Goal: Navigation & Orientation: Find specific page/section

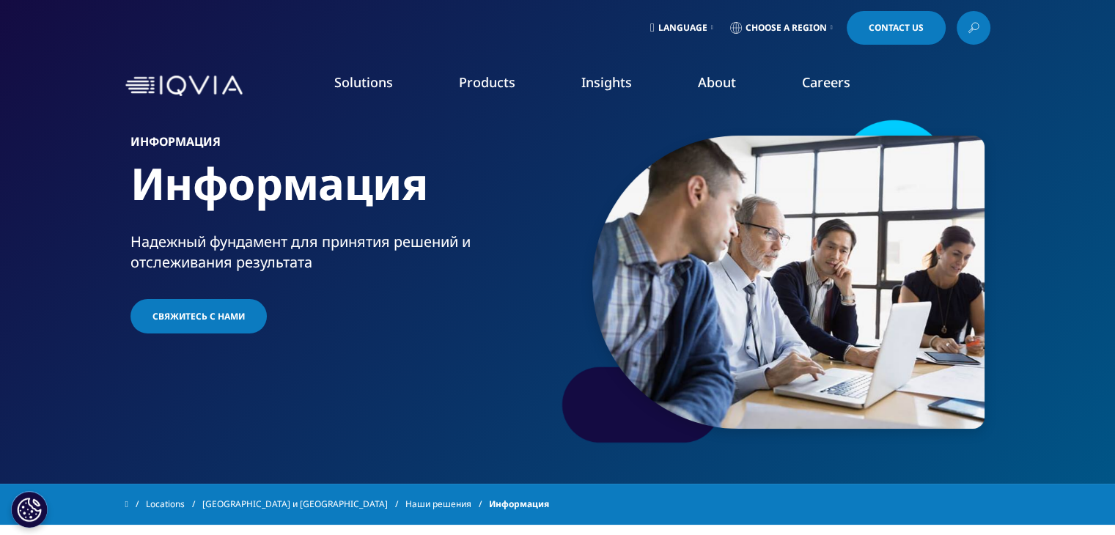
click at [828, 31] on link "Choose a Region" at bounding box center [781, 28] width 108 height 34
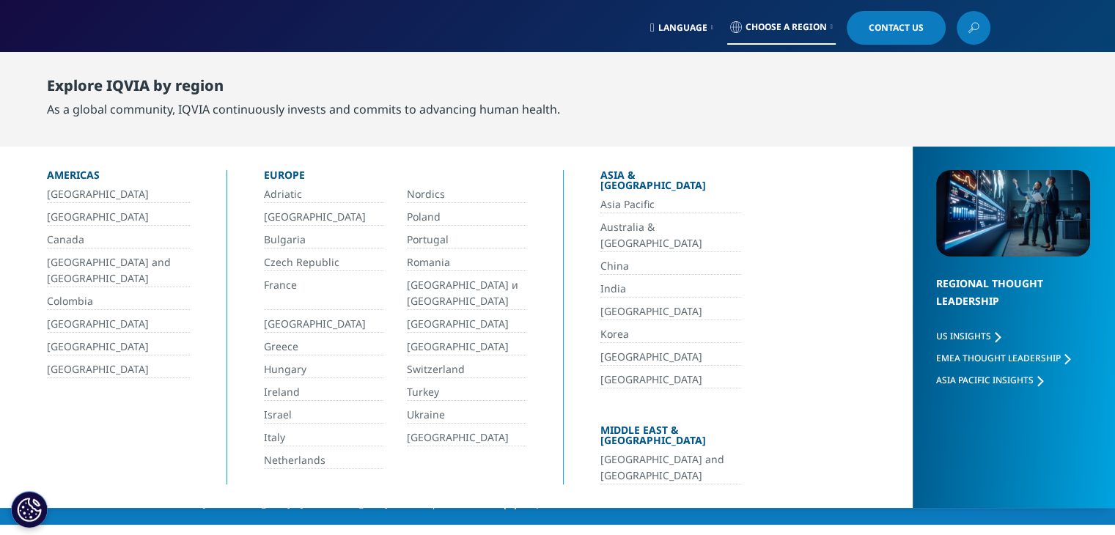
click at [292, 407] on link "Israel" at bounding box center [323, 415] width 119 height 17
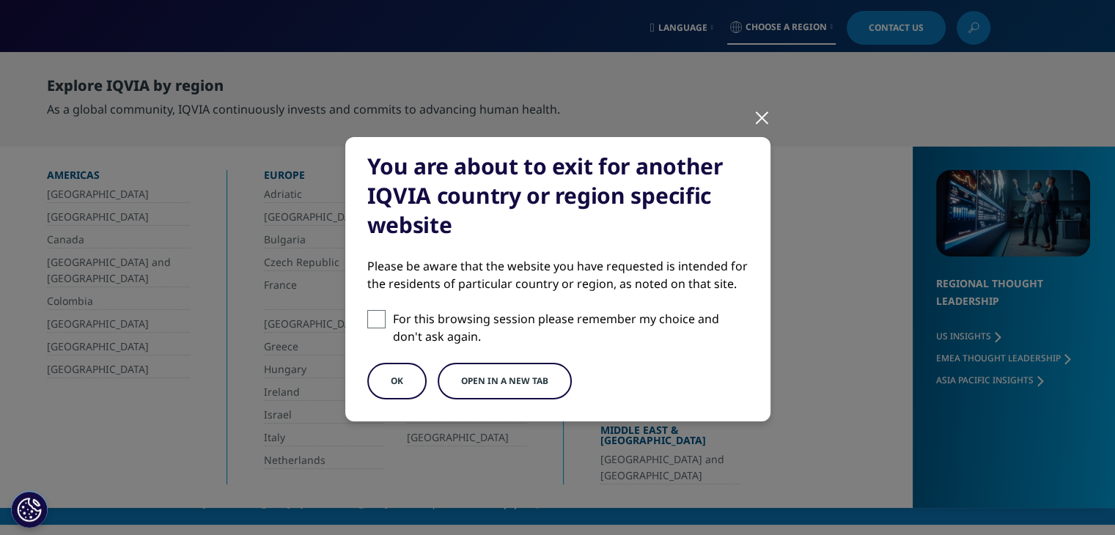
click at [367, 317] on span at bounding box center [376, 319] width 18 height 18
click at [367, 317] on input "For this browsing session please remember my choice and don't ask again." at bounding box center [376, 319] width 18 height 18
checkbox input "true"
click at [384, 380] on button "OK" at bounding box center [396, 381] width 59 height 37
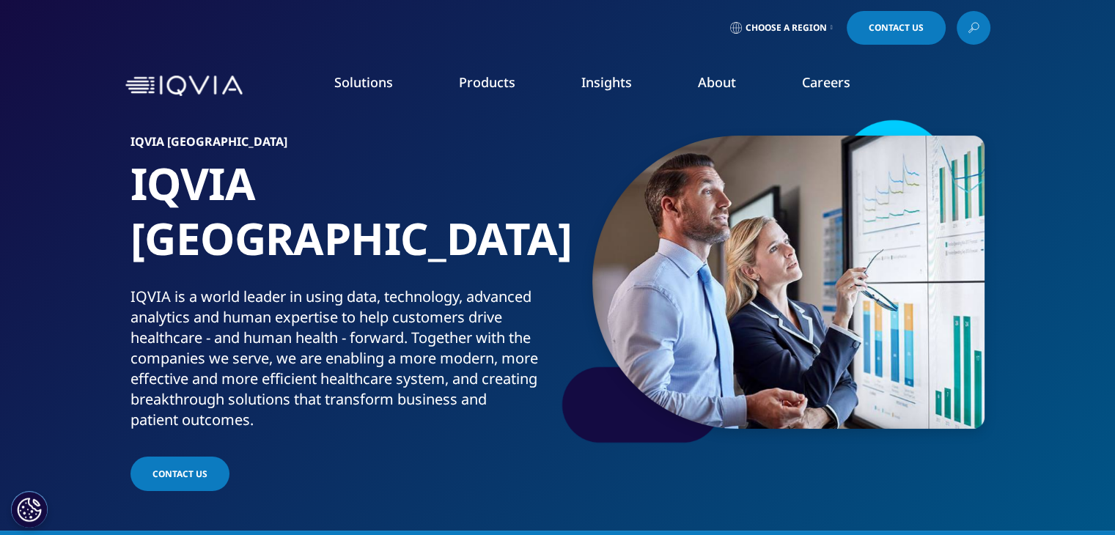
click at [830, 89] on link "Careers" at bounding box center [826, 82] width 48 height 18
click at [823, 30] on span "Choose a Region" at bounding box center [785, 28] width 81 height 12
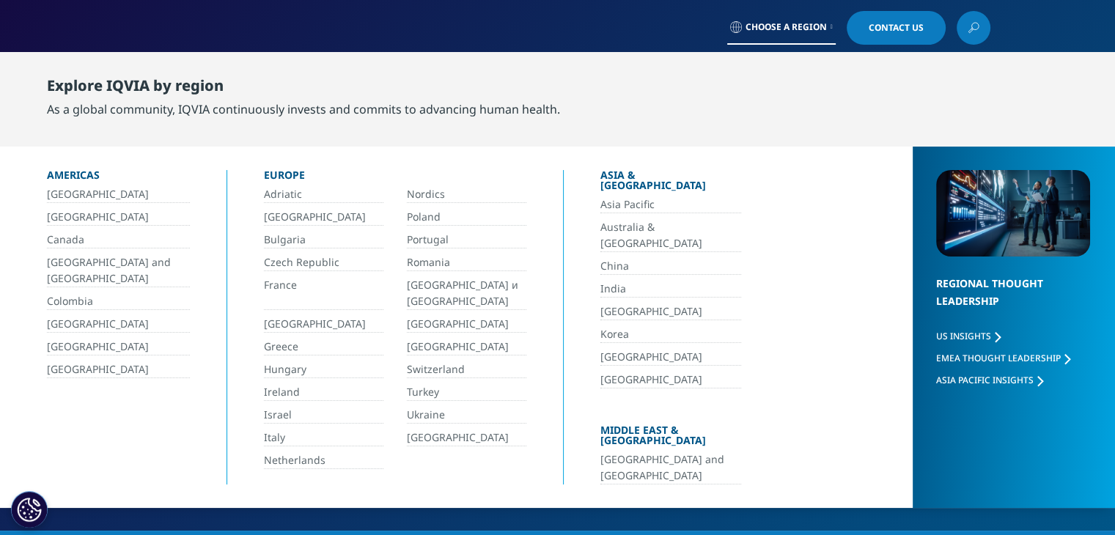
click at [457, 279] on link "[GEOGRAPHIC_DATA] и [GEOGRAPHIC_DATA]" at bounding box center [466, 293] width 119 height 33
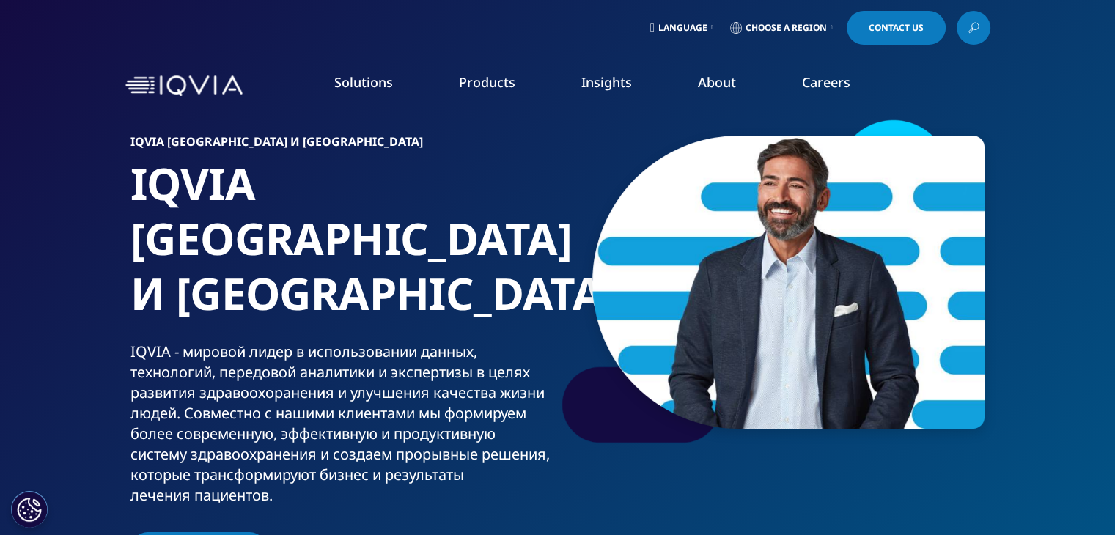
click at [355, 189] on link "Clinical Research" at bounding box center [420, 184] width 251 height 16
